Goal: Task Accomplishment & Management: Use online tool/utility

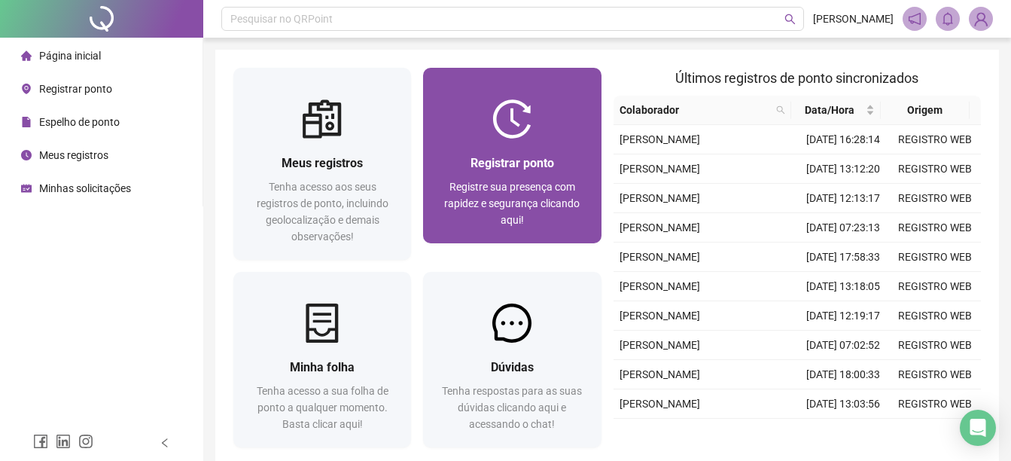
click at [525, 163] on span "Registrar ponto" at bounding box center [513, 163] width 84 height 14
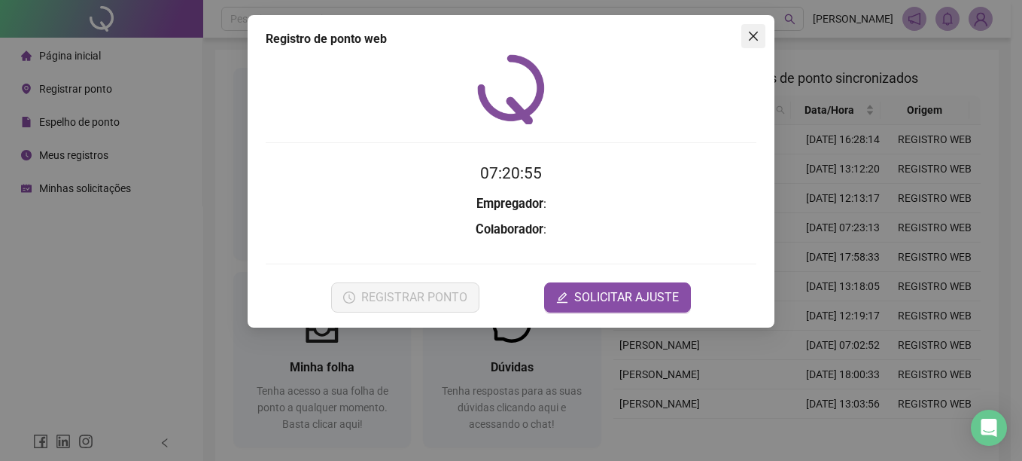
click at [757, 35] on icon "close" at bounding box center [754, 36] width 12 height 12
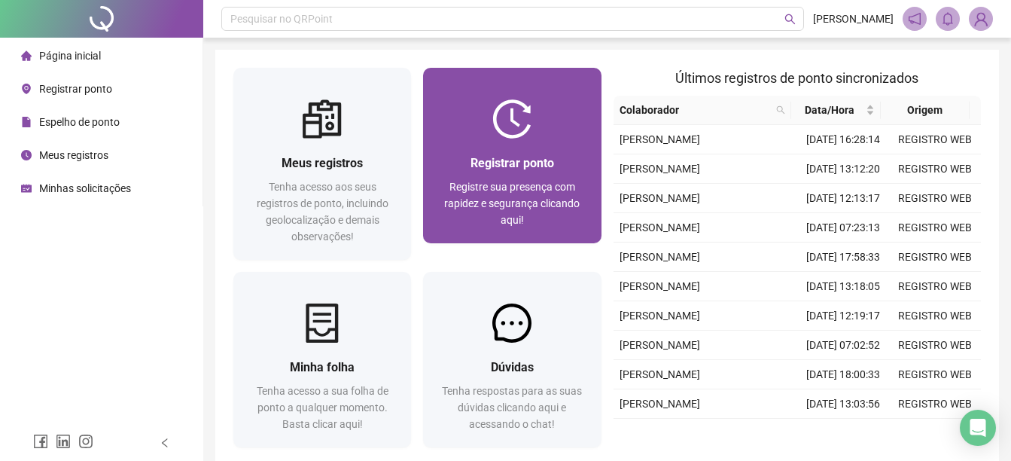
click at [486, 170] on span "Registrar ponto" at bounding box center [513, 163] width 84 height 14
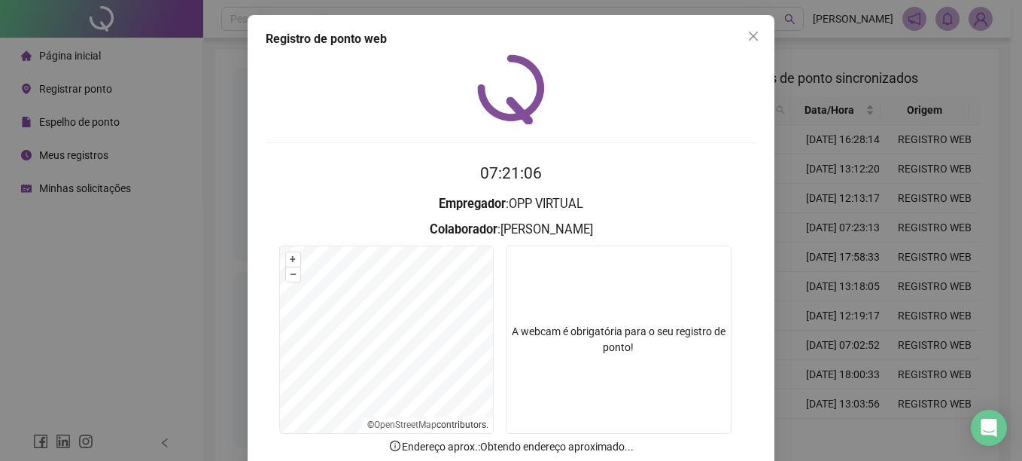
scroll to position [75, 0]
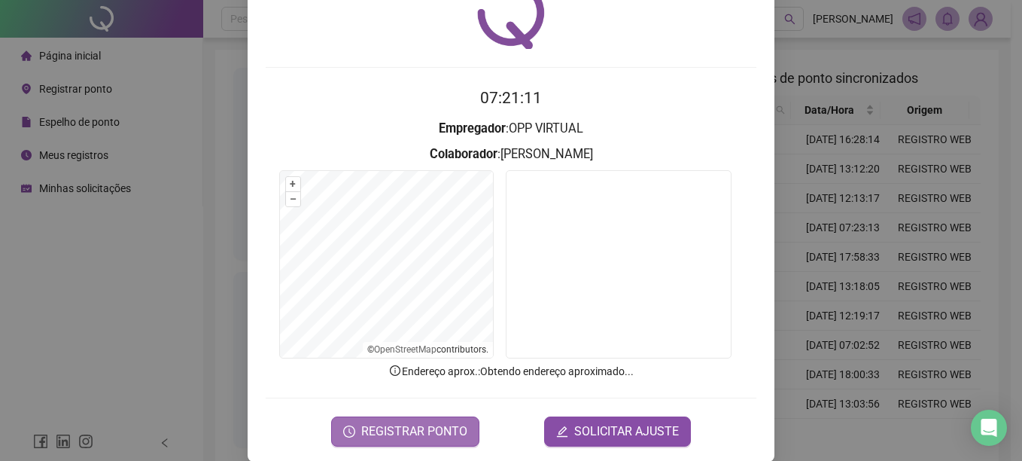
click at [397, 437] on span "REGISTRAR PONTO" at bounding box center [414, 431] width 106 height 18
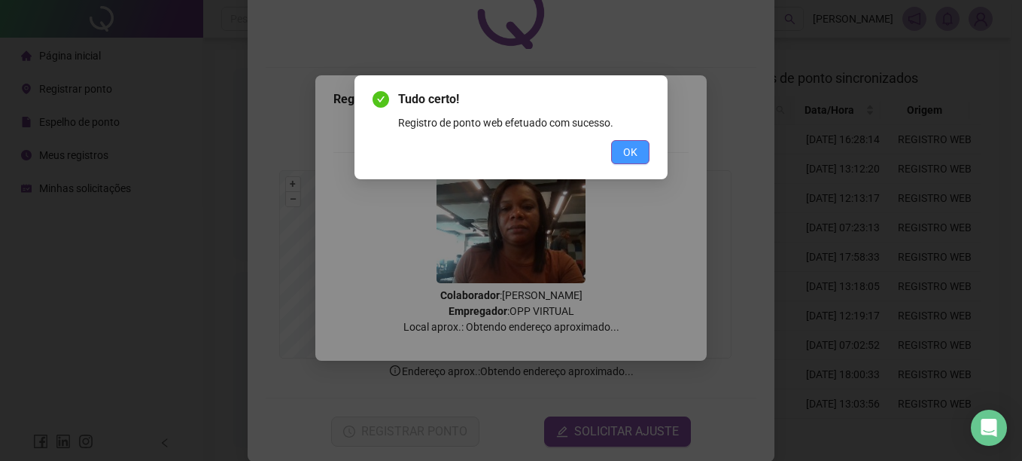
click at [635, 157] on span "OK" at bounding box center [630, 152] width 14 height 17
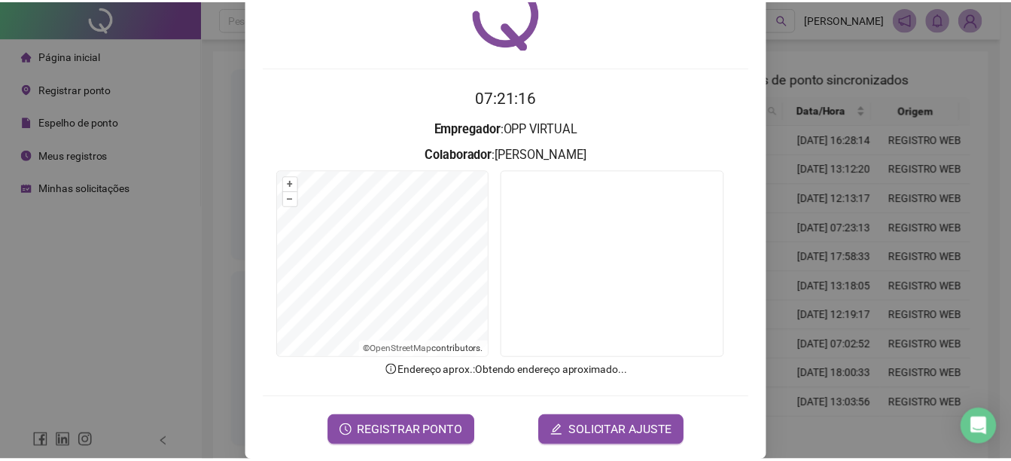
scroll to position [0, 0]
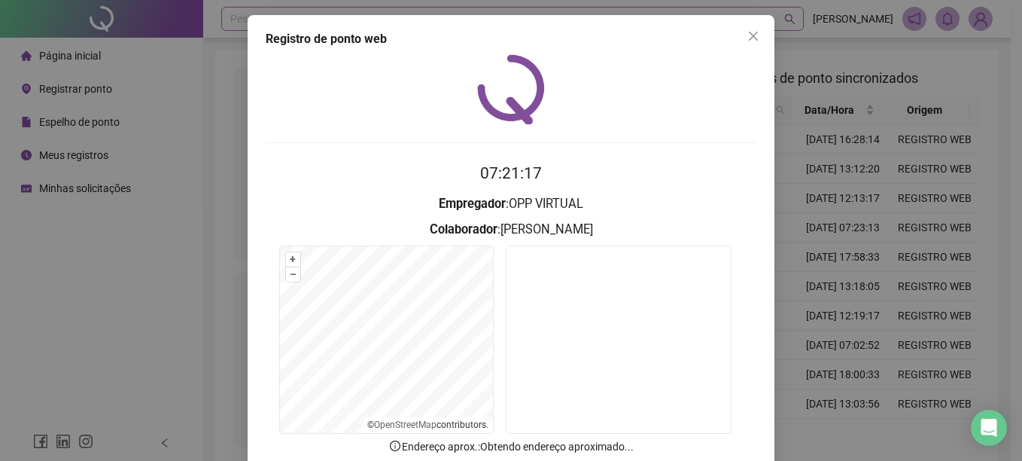
drag, startPoint x: 749, startPoint y: 41, endPoint x: 629, endPoint y: 29, distance: 120.2
click at [748, 41] on icon "close" at bounding box center [754, 36] width 12 height 12
